Goal: Browse casually

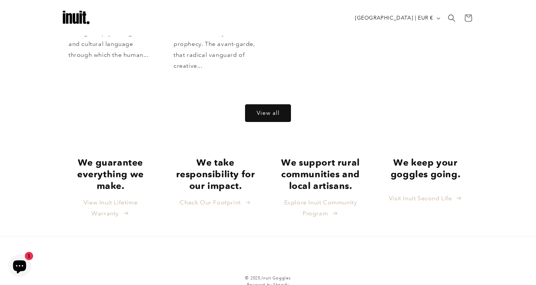
scroll to position [1572, 0]
click at [430, 193] on link "Visit Inuit Second Life" at bounding box center [425, 198] width 73 height 11
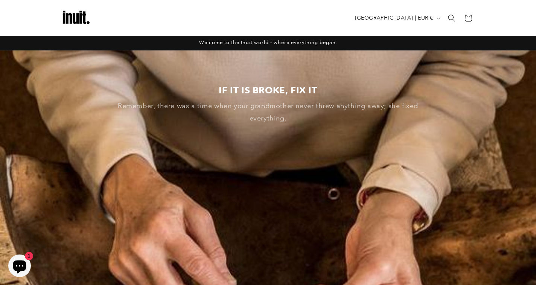
click at [81, 14] on img at bounding box center [76, 18] width 30 height 30
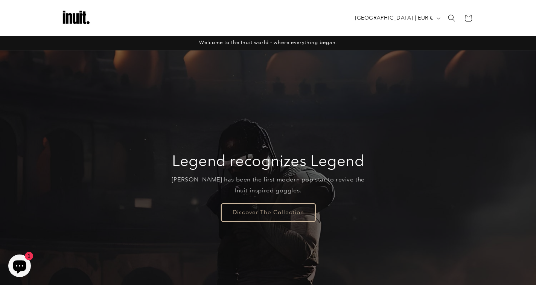
click at [281, 214] on link "Discover The Collection" at bounding box center [268, 212] width 94 height 18
